Goal: Task Accomplishment & Management: Use online tool/utility

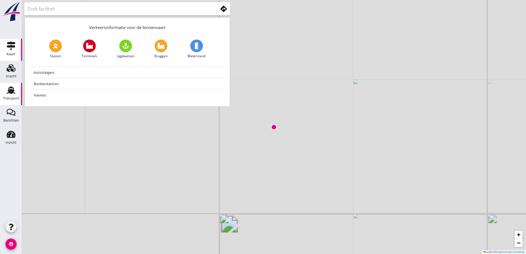
click at [12, 94] on icon "Transport" at bounding box center [11, 90] width 9 height 9
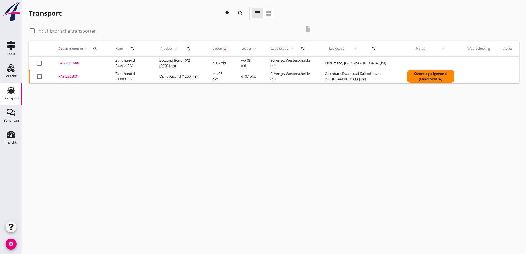
click at [70, 77] on div "FAS-2505931" at bounding box center [80, 77] width 44 height 6
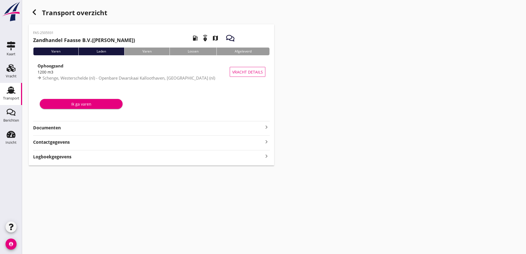
click at [50, 128] on strong "Documenten" at bounding box center [148, 127] width 230 height 6
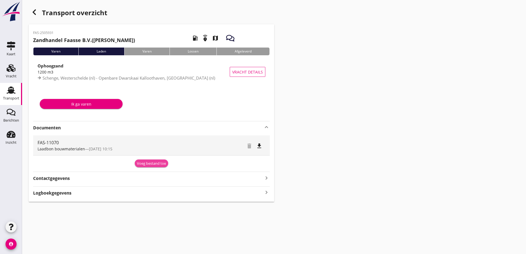
click at [160, 163] on div "Voeg bestand toe" at bounding box center [151, 164] width 29 height 6
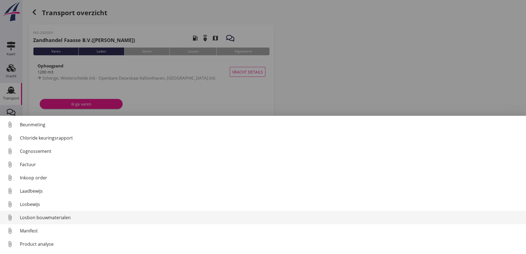
click at [48, 220] on div "Losbon bouwmaterialen" at bounding box center [270, 217] width 501 height 7
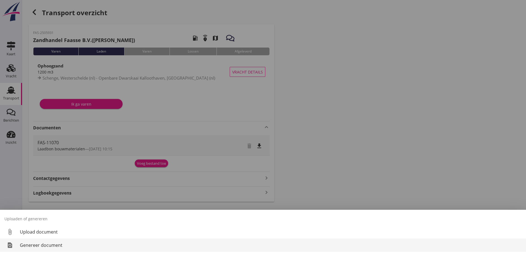
click at [40, 243] on div "Genereer document" at bounding box center [270, 244] width 501 height 7
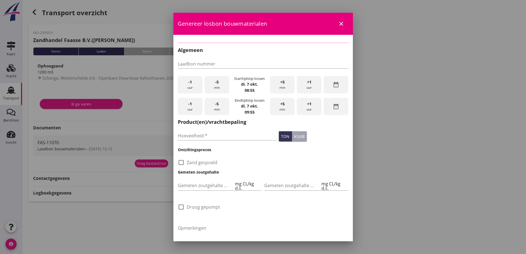
type input "FAS-11070"
type input "1200"
checkbox input "true"
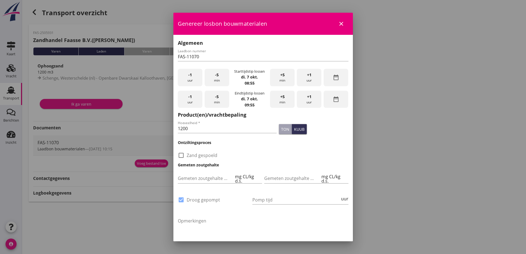
click at [188, 76] on span "-1" at bounding box center [190, 75] width 4 height 6
click at [282, 75] on div "+5 min" at bounding box center [282, 77] width 25 height 17
click at [283, 79] on div "+5 min" at bounding box center [282, 77] width 25 height 17
click at [214, 83] on div "-5 min" at bounding box center [216, 77] width 25 height 17
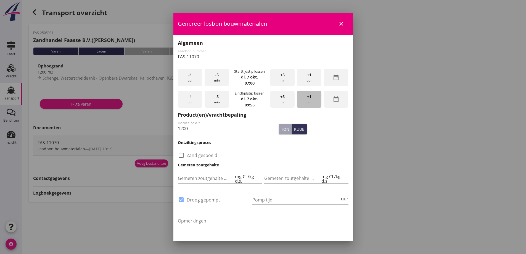
click at [303, 101] on div "+1 uur" at bounding box center [309, 98] width 25 height 17
click at [286, 98] on div "+5 min" at bounding box center [282, 98] width 25 height 17
click at [310, 100] on div "+1 uur" at bounding box center [309, 98] width 25 height 17
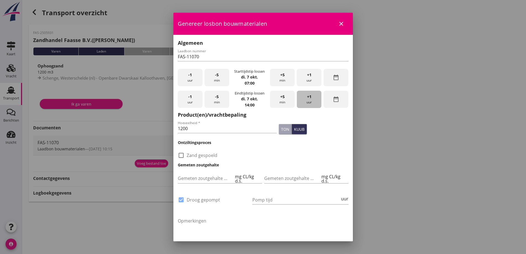
click at [310, 99] on div "+1 uur" at bounding box center [309, 98] width 25 height 17
drag, startPoint x: 198, startPoint y: 127, endPoint x: 165, endPoint y: 127, distance: 33.1
click at [165, 127] on div "2025 [DATE] chevron_left [DATE] chevron_right M D W D V Z Z 1 2 3 4 5 6 7 8 9 1…" at bounding box center [263, 127] width 526 height 254
type input "1195"
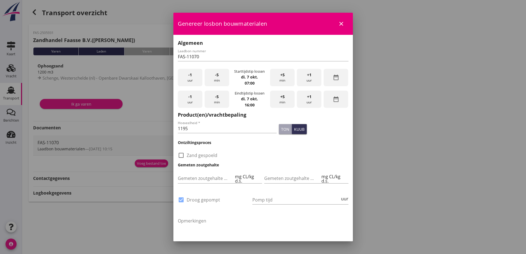
click at [244, 144] on h3 "Ontziltingsproces" at bounding box center [263, 142] width 170 height 6
click at [255, 199] on input "Pomp tijd" at bounding box center [295, 199] width 87 height 9
type input "24"
click at [403, 148] on div at bounding box center [263, 127] width 526 height 254
click at [408, 68] on div at bounding box center [263, 127] width 526 height 254
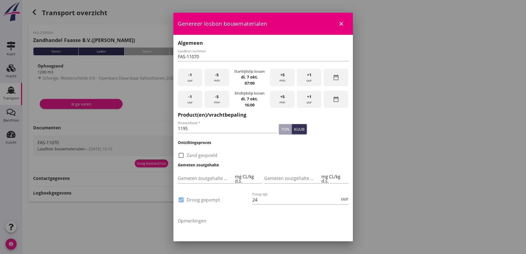
click at [418, 107] on div at bounding box center [263, 127] width 526 height 254
